Goal: Task Accomplishment & Management: Manage account settings

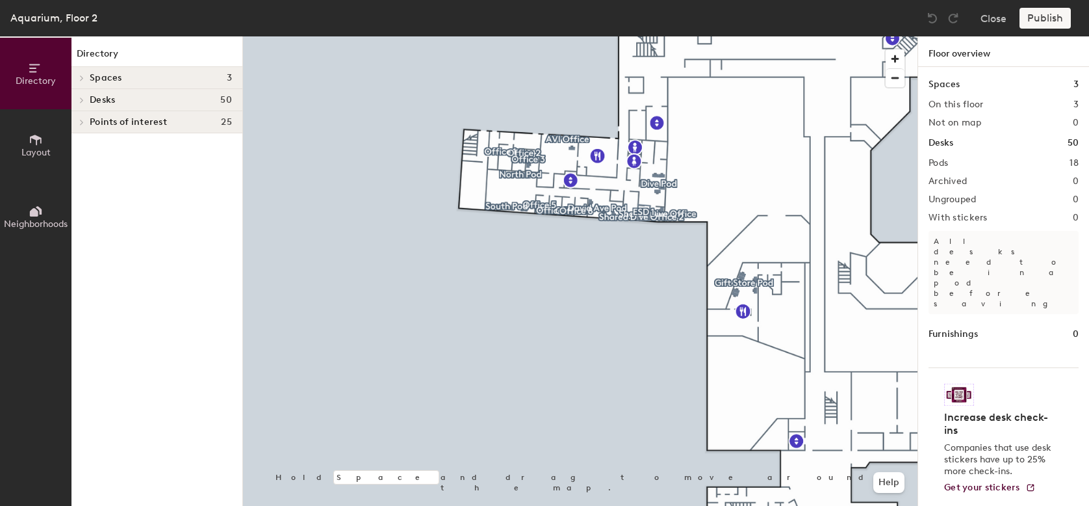
click at [172, 385] on div "Directory Spaces 3 Bing Boardroom East Bing Boardroom West ESD 1 Desks 50 Offic…" at bounding box center [156, 270] width 171 height 469
click at [34, 156] on span "Layout" at bounding box center [35, 152] width 29 height 11
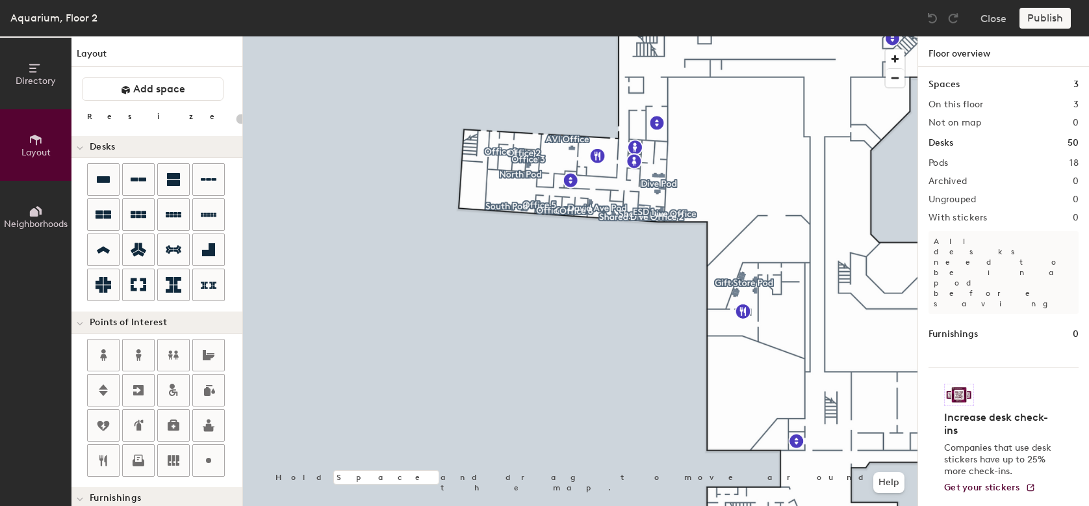
click at [25, 205] on button "Neighborhoods" at bounding box center [35, 216] width 71 height 71
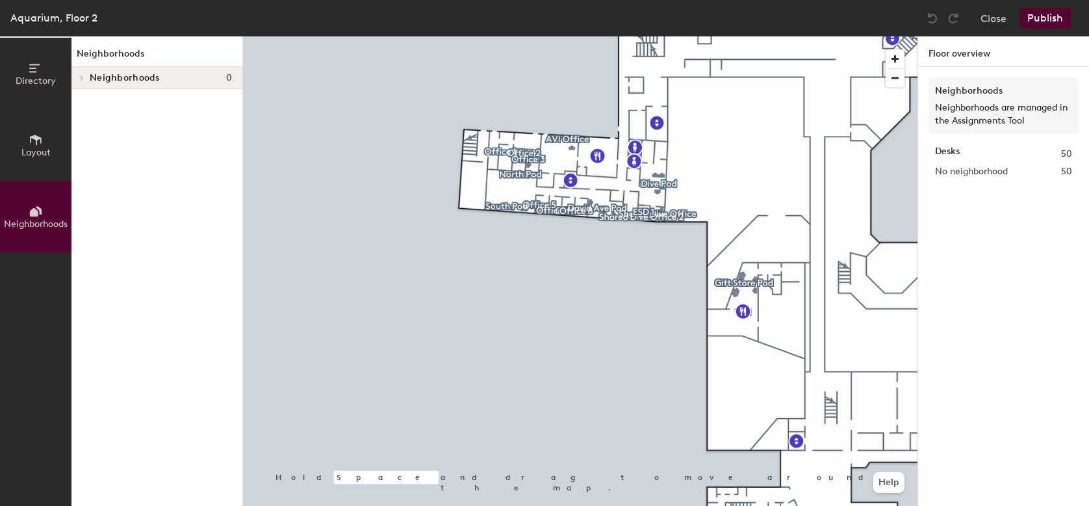
click at [45, 147] on span "Layout" at bounding box center [35, 152] width 29 height 11
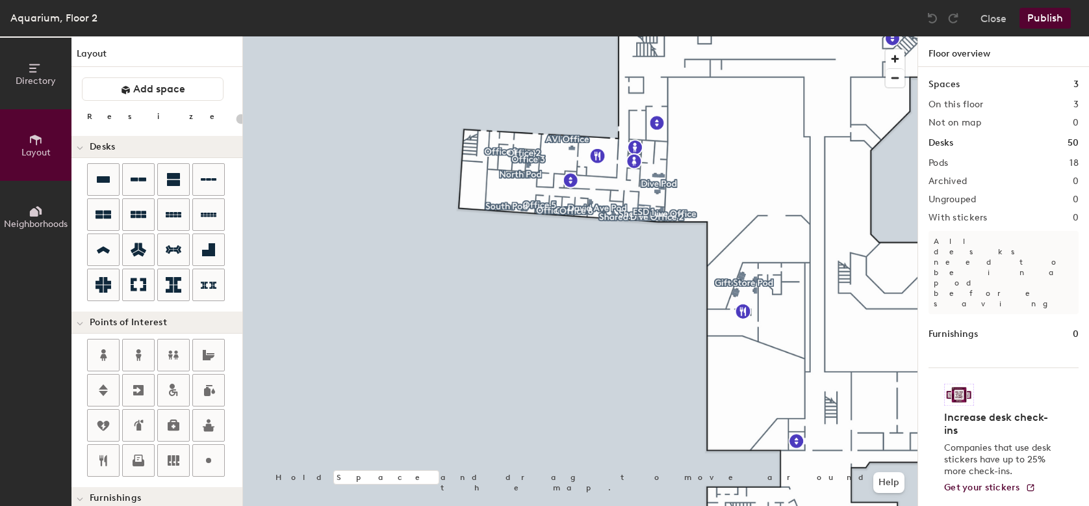
click at [22, 68] on button "Directory" at bounding box center [35, 73] width 71 height 71
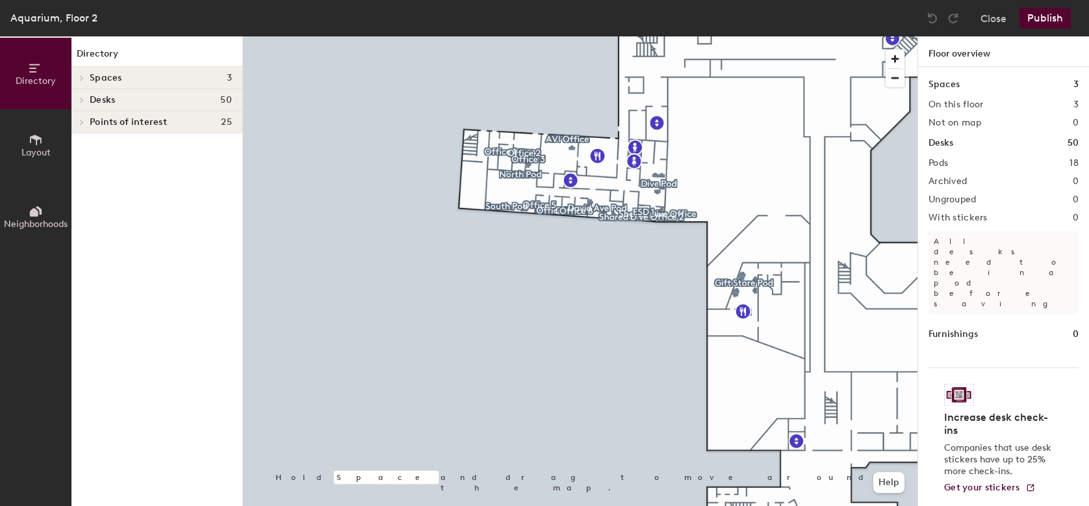
click at [33, 156] on span "Layout" at bounding box center [35, 152] width 29 height 11
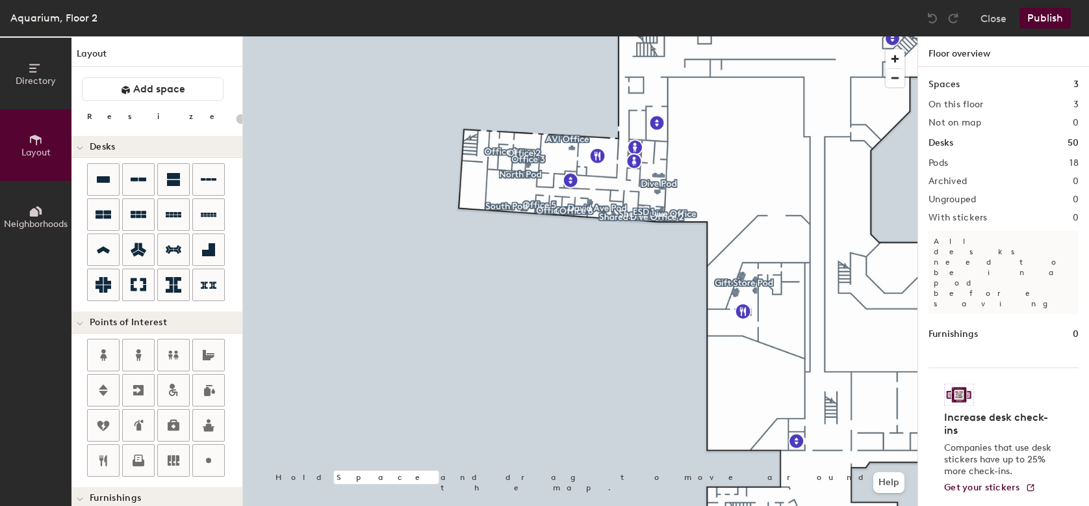
click at [38, 75] on span "Directory" at bounding box center [36, 80] width 40 height 11
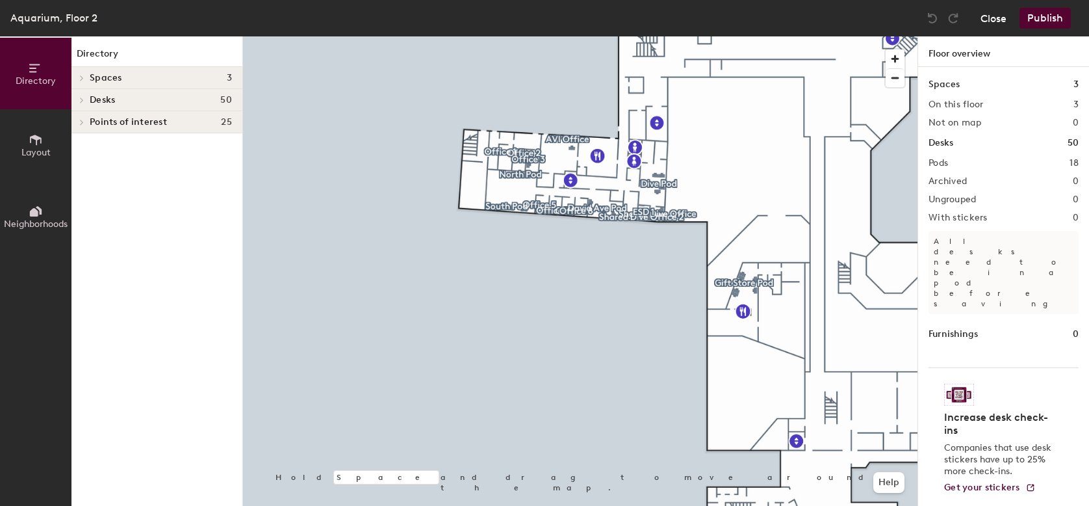
click at [1001, 12] on button "Close" at bounding box center [994, 18] width 26 height 21
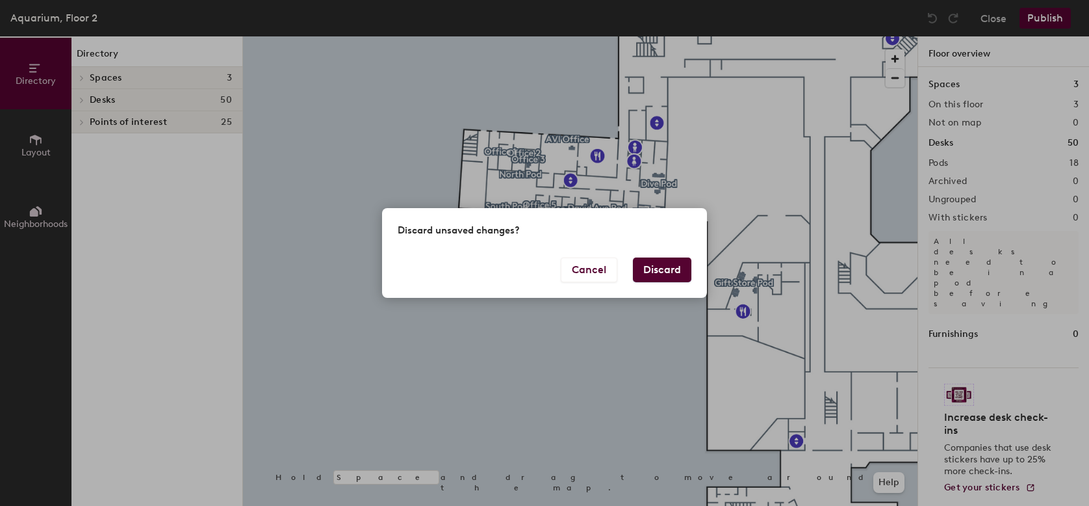
click at [679, 259] on div "Discard unsaved changes? Cancel Discard" at bounding box center [544, 252] width 325 height 89
click at [677, 268] on button "Discard" at bounding box center [662, 269] width 58 height 25
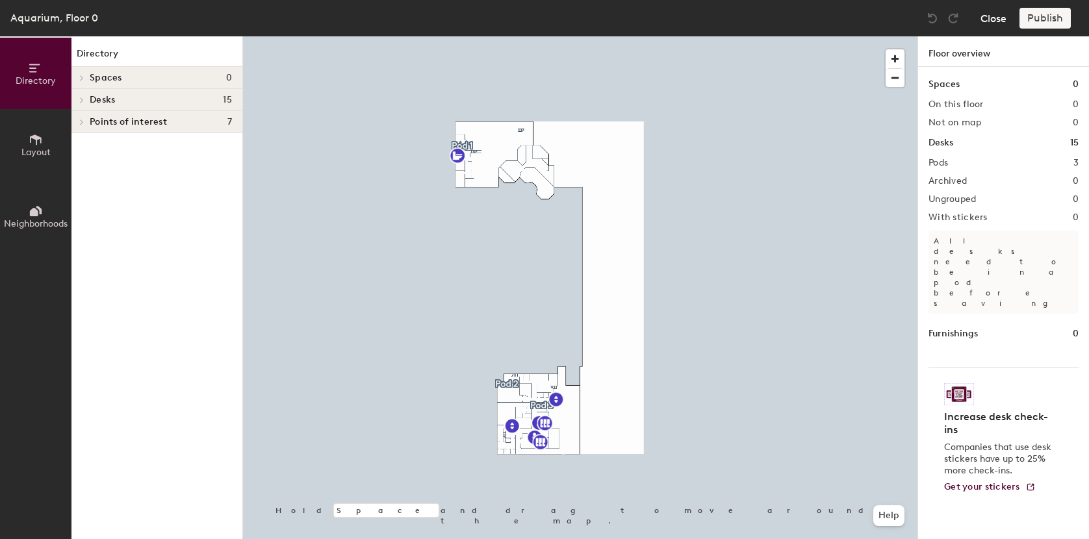
click at [989, 21] on button "Close" at bounding box center [994, 18] width 26 height 21
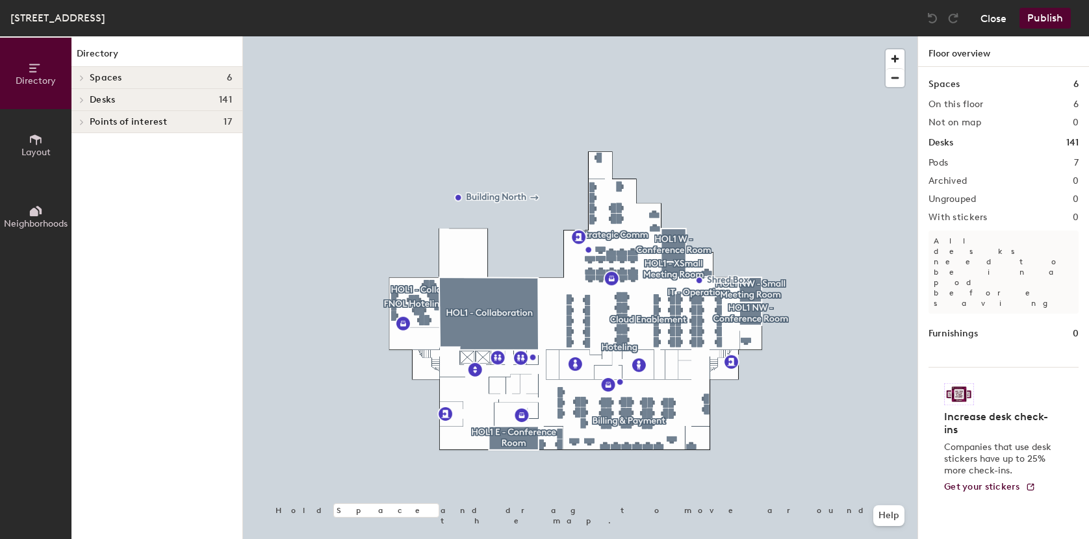
click at [983, 19] on button "Close" at bounding box center [994, 18] width 26 height 21
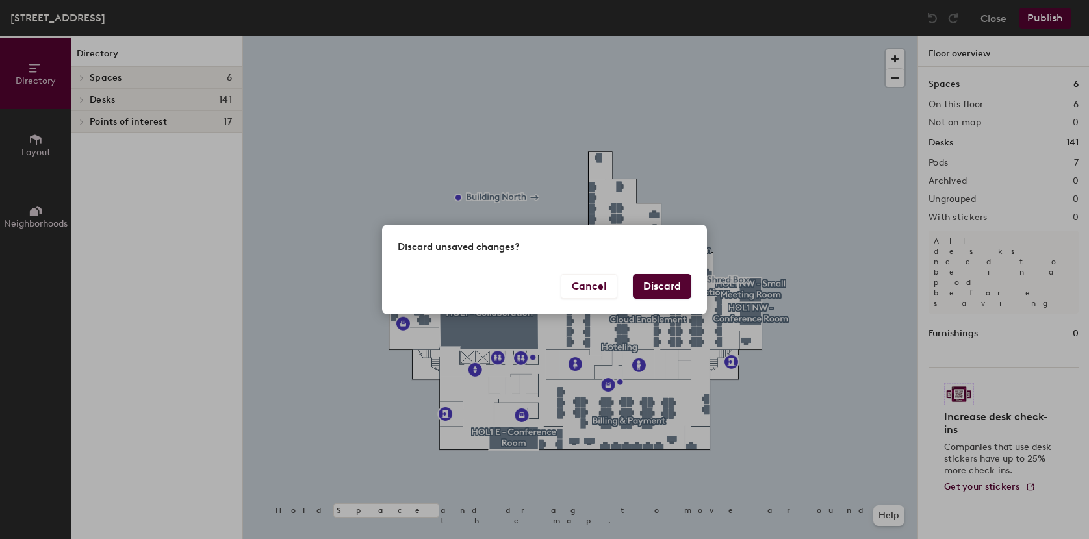
click at [667, 298] on div "Cancel Discard" at bounding box center [544, 294] width 325 height 40
click at [667, 291] on button "Discard" at bounding box center [662, 286] width 58 height 25
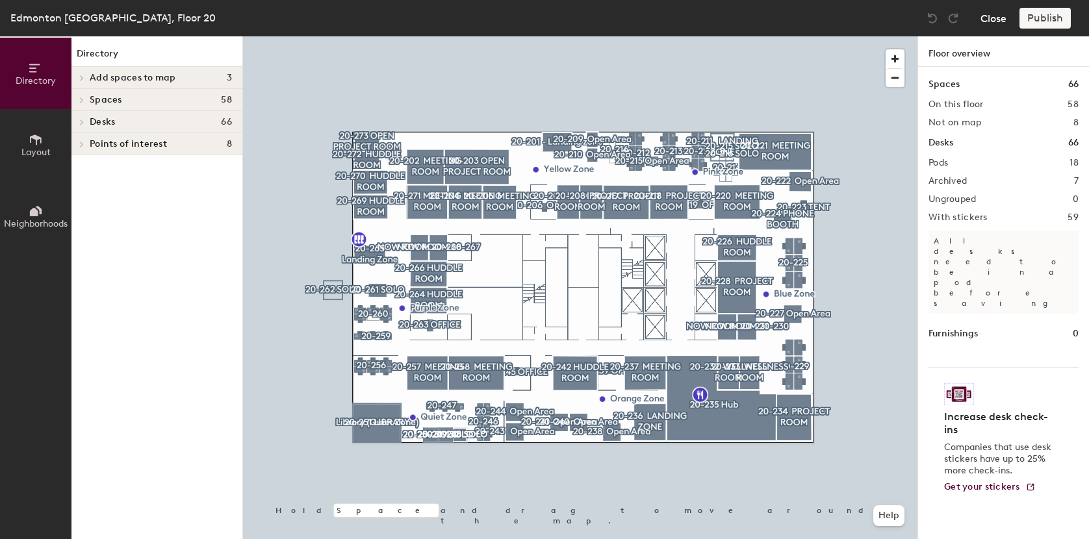
click at [988, 21] on button "Close" at bounding box center [994, 18] width 26 height 21
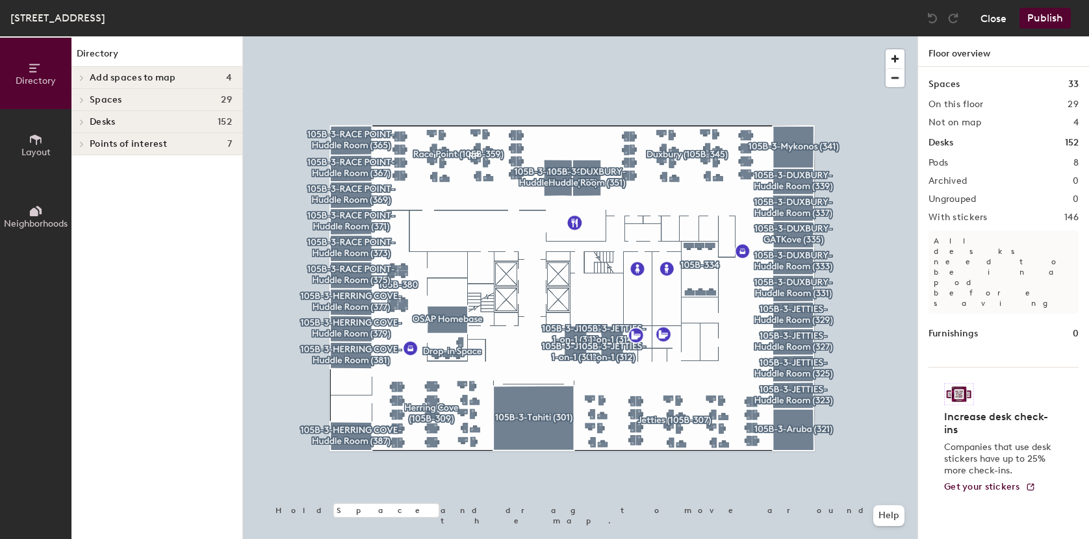
click at [985, 19] on button "Close" at bounding box center [994, 18] width 26 height 21
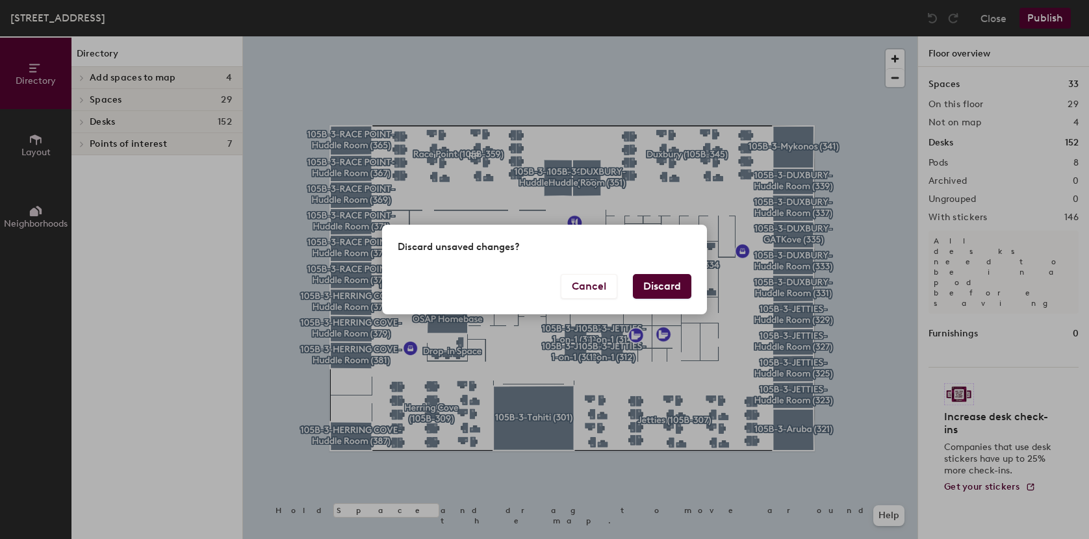
click at [652, 281] on button "Discard" at bounding box center [662, 286] width 58 height 25
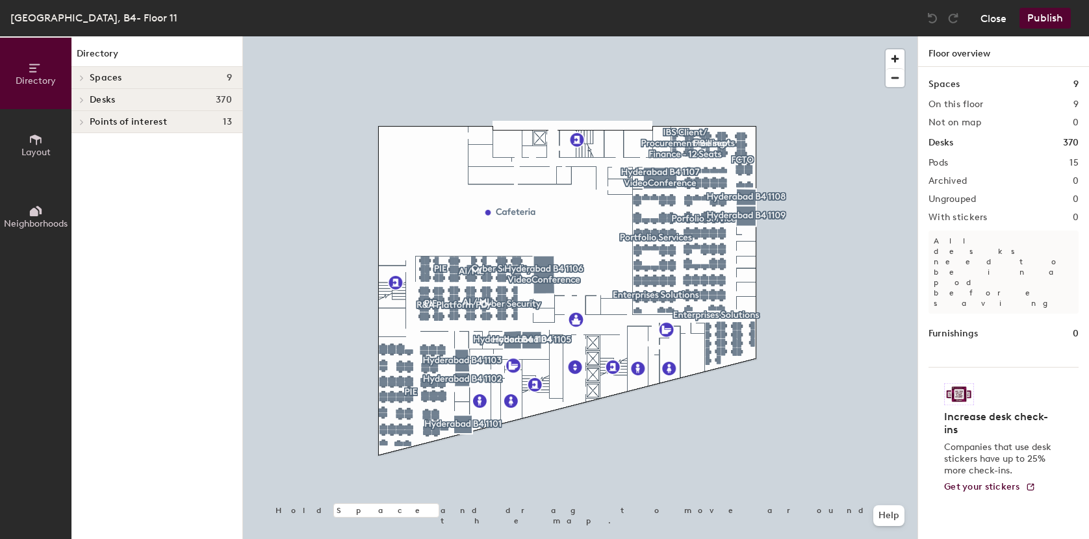
click at [985, 20] on button "Close" at bounding box center [994, 18] width 26 height 21
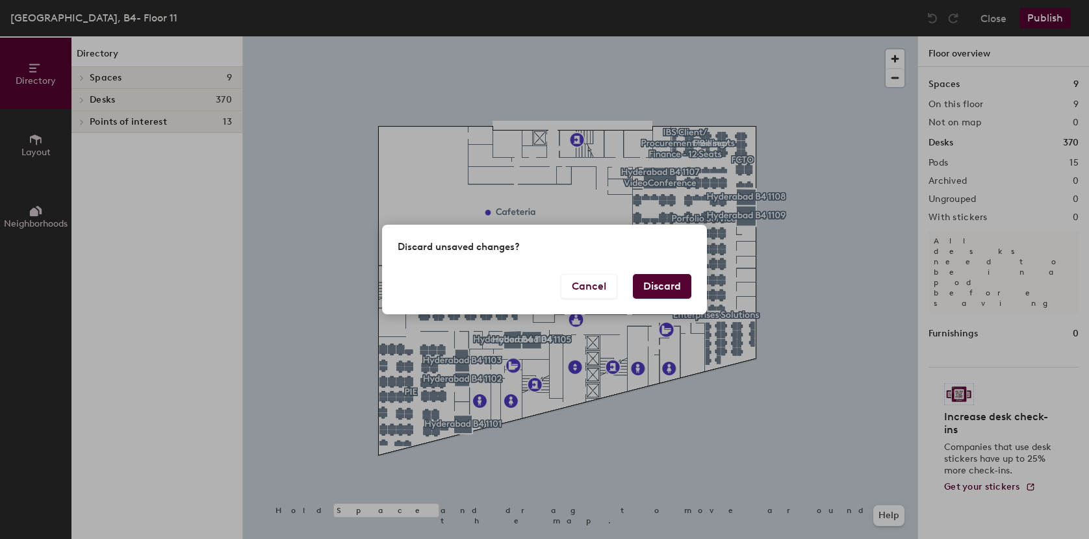
click at [647, 287] on button "Discard" at bounding box center [662, 286] width 58 height 25
